Goal: Check status: Check status

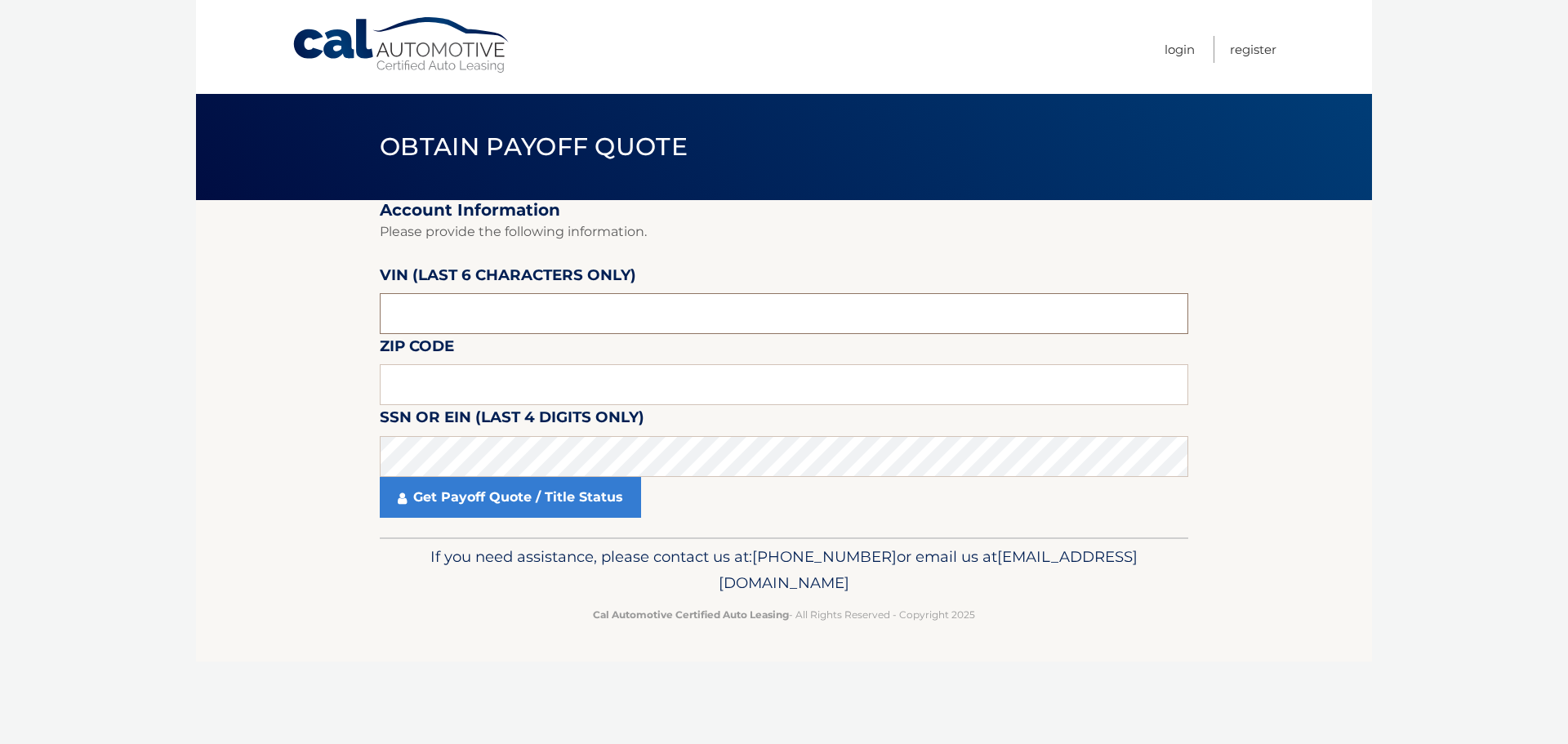
click at [473, 312] on input "text" at bounding box center [784, 313] width 809 height 41
click at [456, 372] on input "text" at bounding box center [784, 384] width 809 height 41
click at [472, 383] on input "text" at bounding box center [784, 384] width 809 height 41
click at [419, 382] on input "text" at bounding box center [784, 384] width 809 height 41
type input "10314"
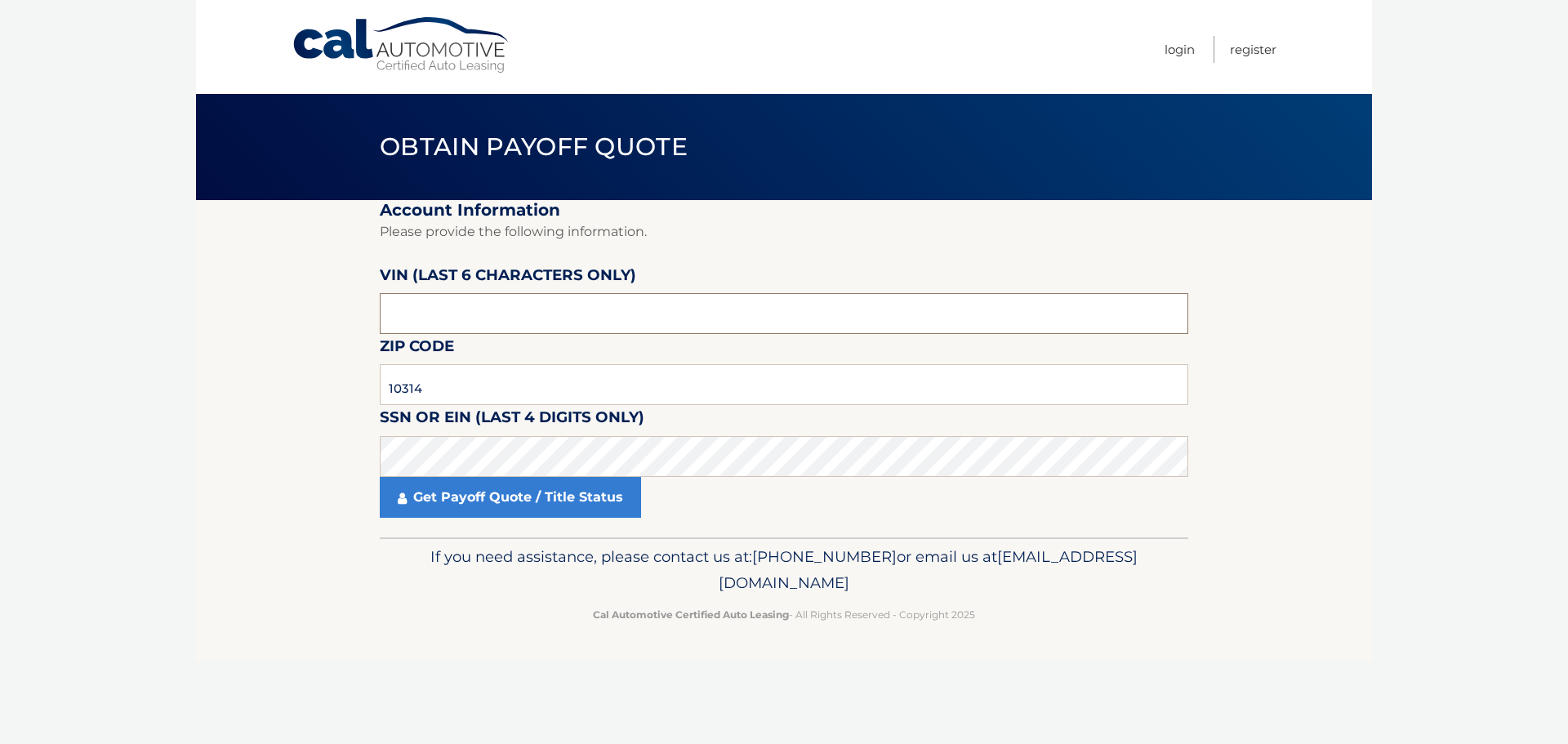
click at [401, 316] on input "text" at bounding box center [784, 313] width 809 height 41
click at [444, 316] on input "text" at bounding box center [784, 313] width 809 height 41
type input "418192"
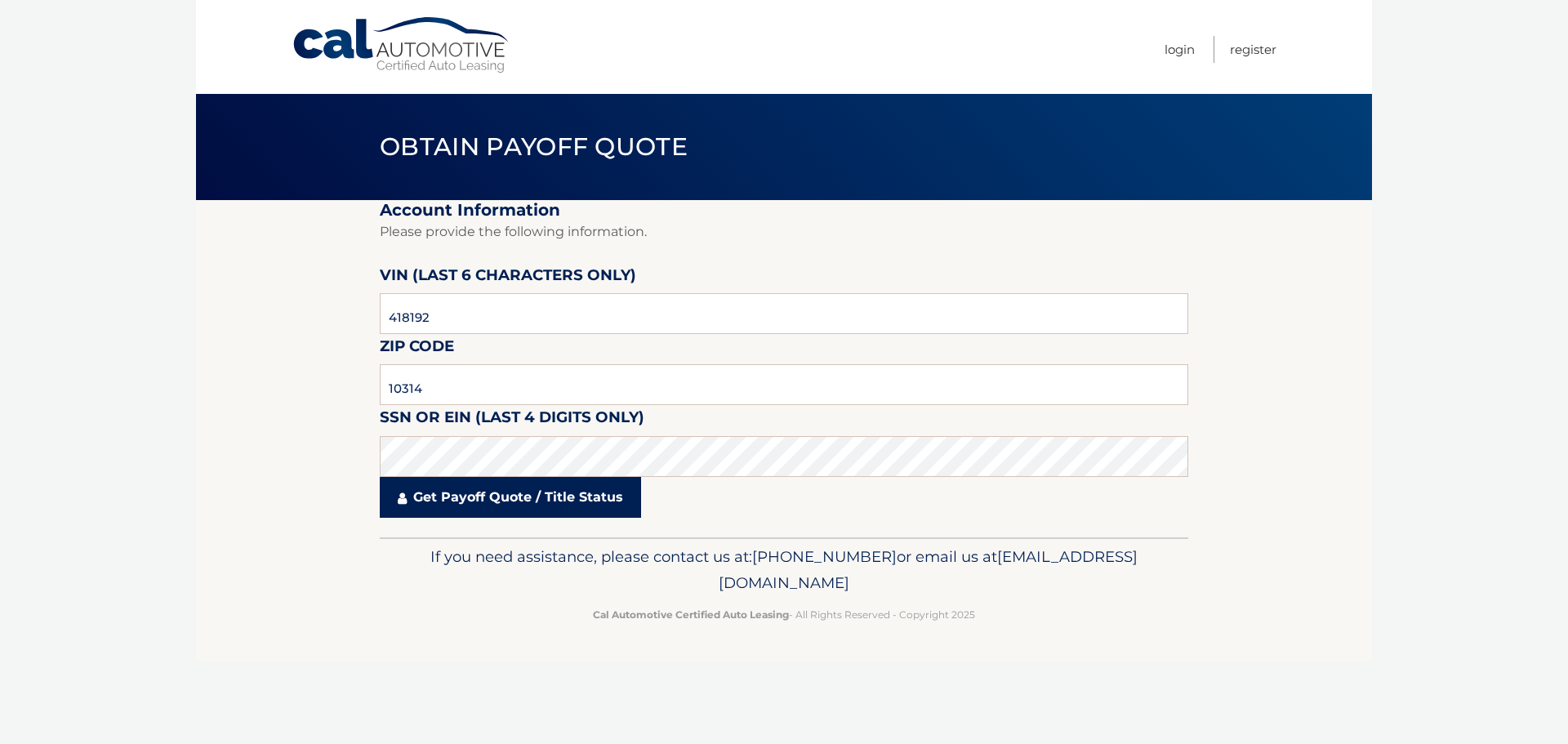
click at [508, 497] on link "Get Payoff Quote / Title Status" at bounding box center [511, 497] width 261 height 41
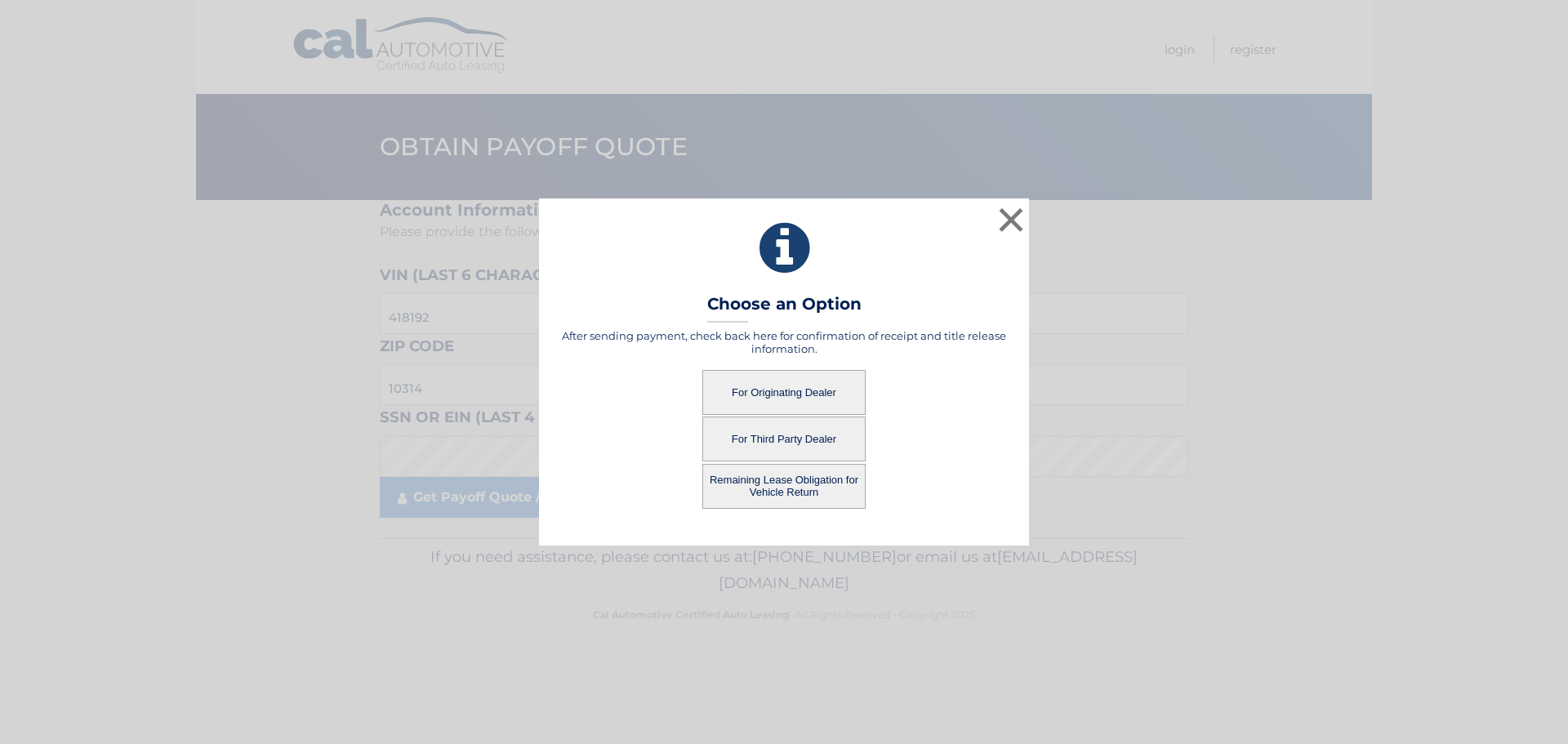
click at [807, 497] on button "Remaining Lease Obligation for Vehicle Return" at bounding box center [784, 486] width 163 height 45
click at [762, 478] on button "Remaining Lease Obligation for Vehicle Return" at bounding box center [784, 486] width 163 height 45
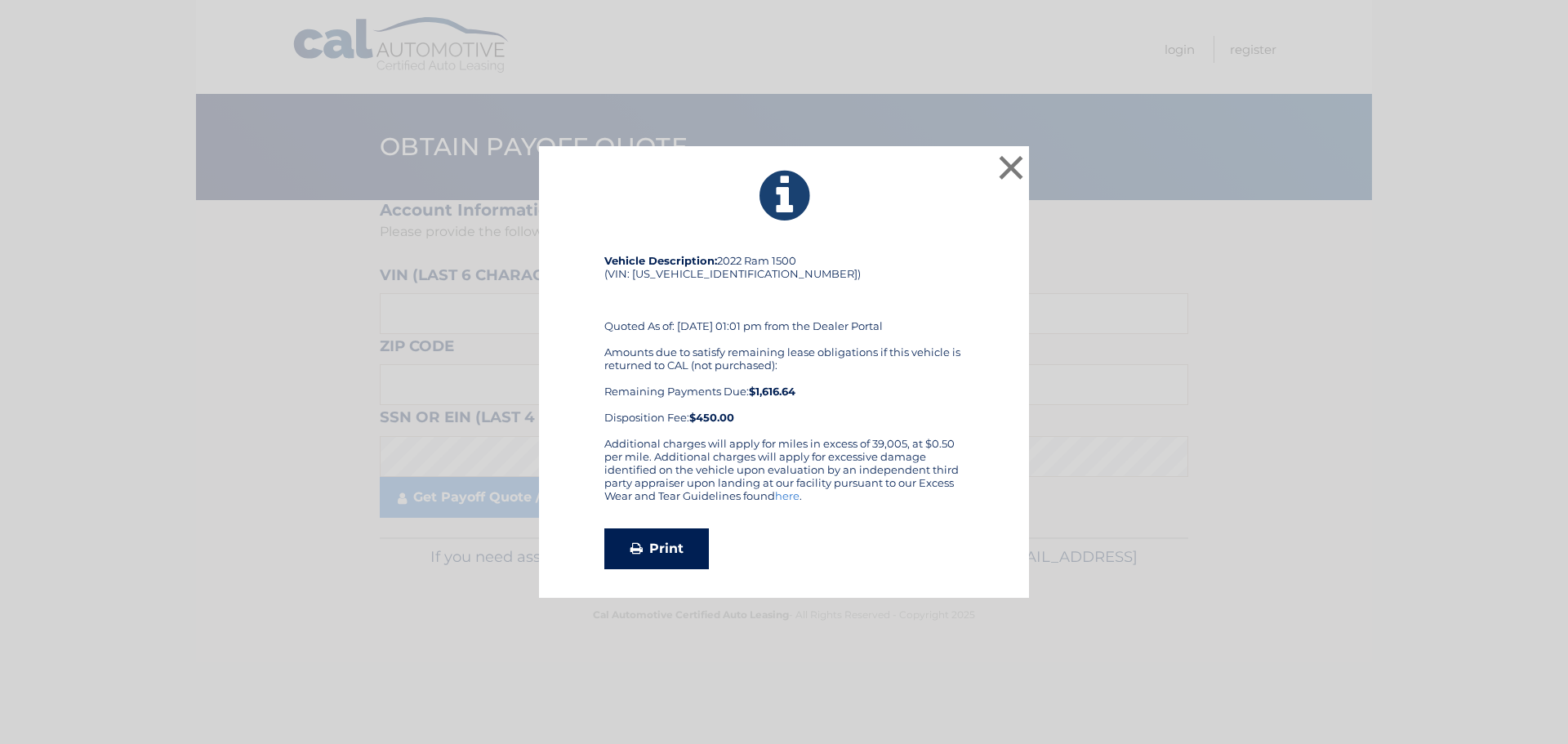
click at [651, 562] on link "Print" at bounding box center [656, 548] width 104 height 41
